Goal: Information Seeking & Learning: Learn about a topic

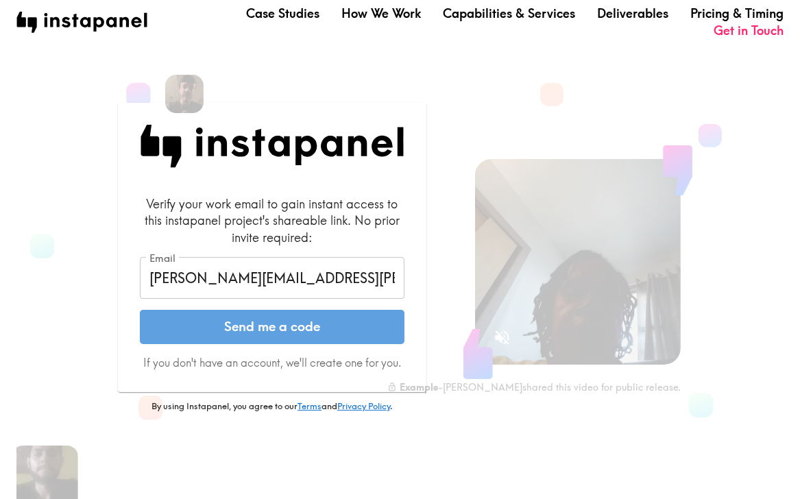
click at [291, 330] on button "Send me a code" at bounding box center [272, 327] width 265 height 34
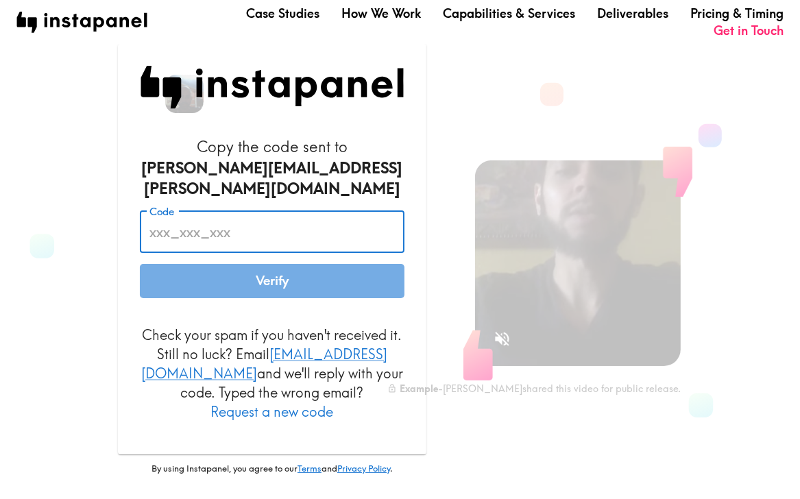
click at [239, 238] on input "Code" at bounding box center [272, 231] width 265 height 43
paste input "ERa_rFD_kYb"
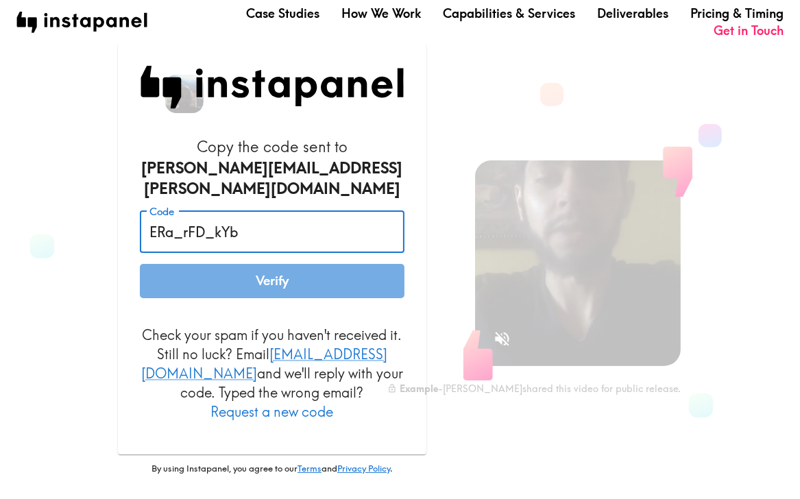
type input "ERa_rFD_kYb"
click at [236, 276] on button "Verify" at bounding box center [272, 281] width 265 height 34
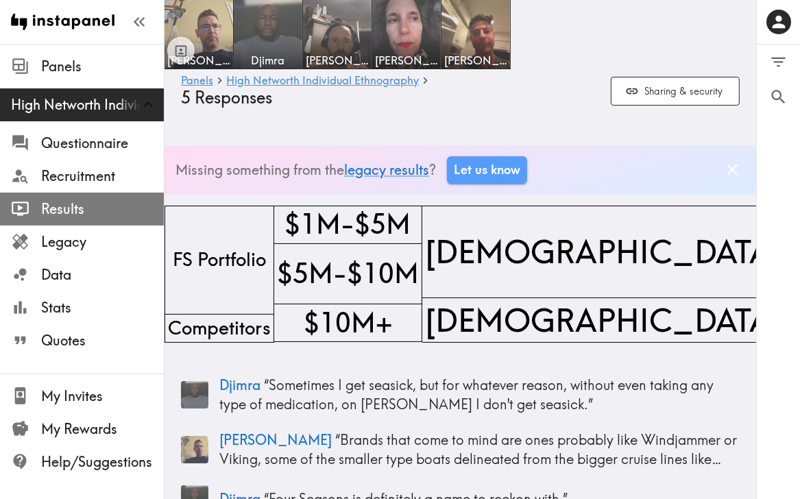
click at [74, 215] on span "Results" at bounding box center [102, 208] width 123 height 19
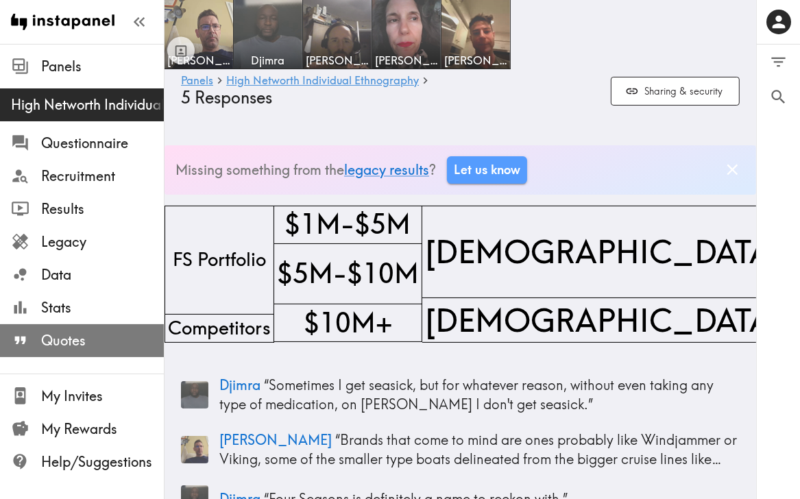
click at [77, 337] on span "Quotes" at bounding box center [102, 340] width 123 height 19
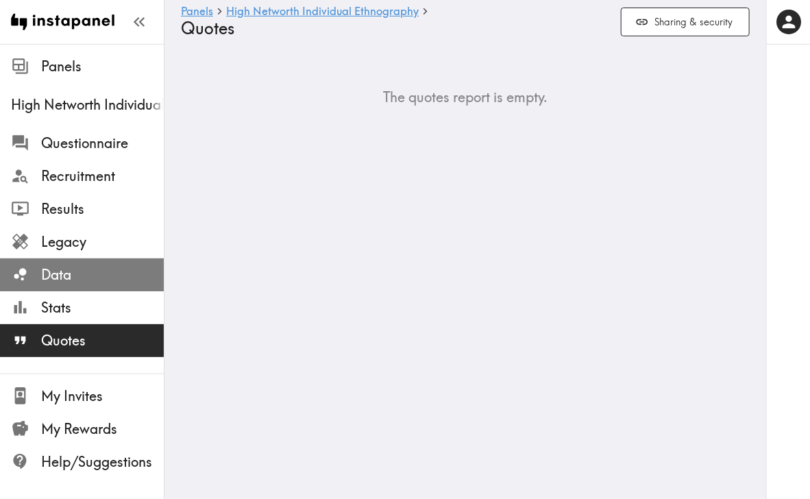
click at [69, 289] on div "Data" at bounding box center [82, 275] width 164 height 36
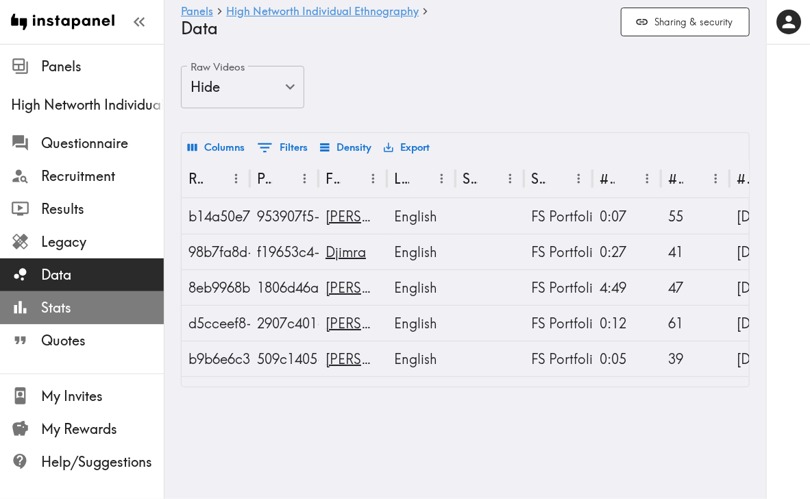
click at [66, 309] on span "Stats" at bounding box center [102, 307] width 123 height 19
